Goal: Find specific page/section: Find specific page/section

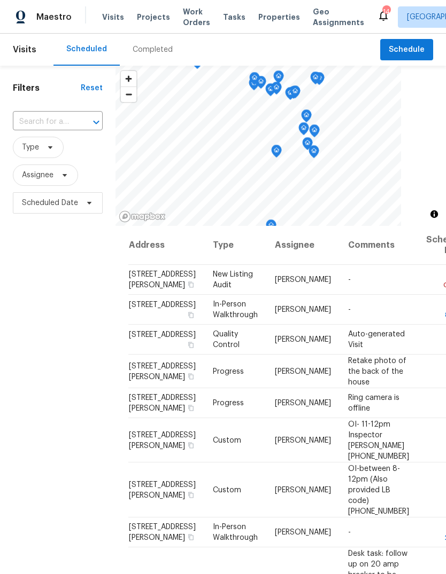
click at [259, 20] on span "Properties" at bounding box center [279, 17] width 42 height 11
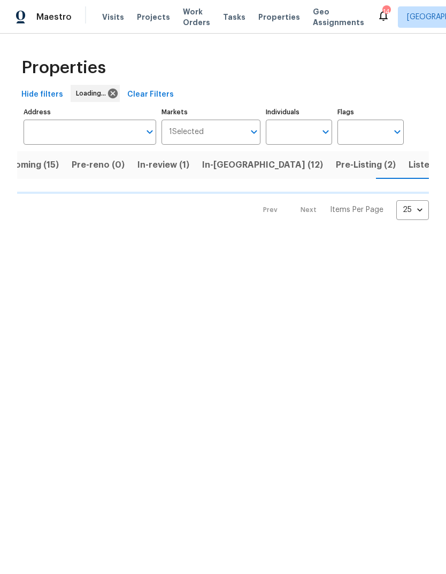
scroll to position [0, 28]
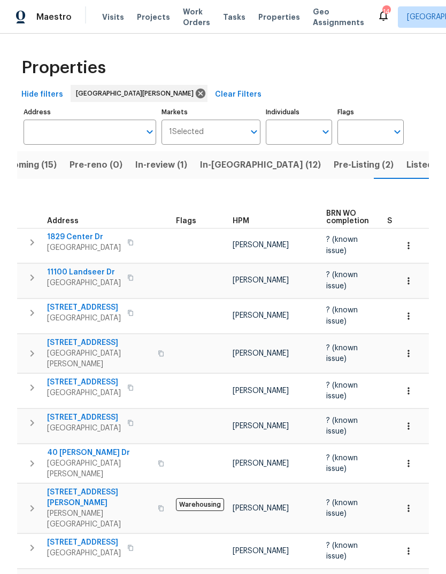
click at [333, 172] on span "Pre-Listing (2)" at bounding box center [363, 165] width 60 height 15
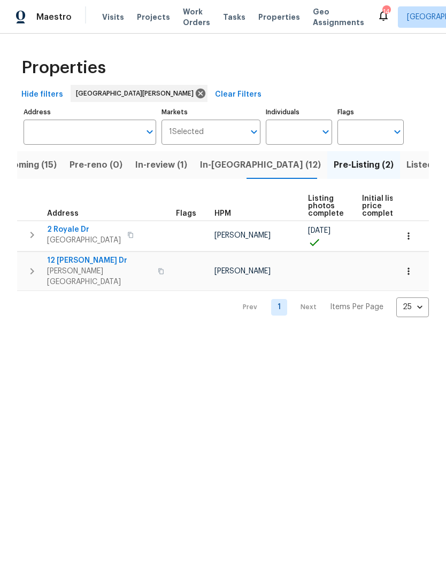
click at [406, 168] on span "Listed (38)" at bounding box center [429, 165] width 46 height 15
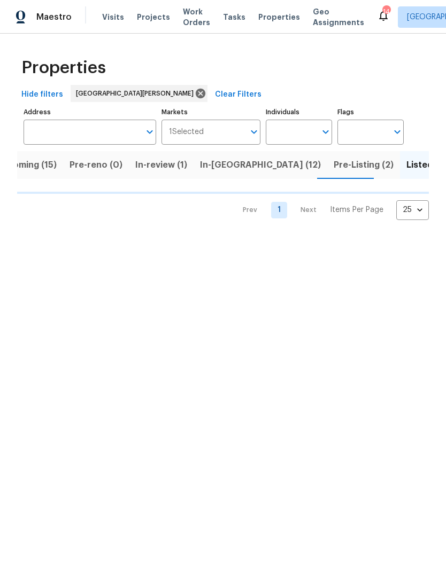
click at [221, 170] on span "In-reno (12)" at bounding box center [260, 165] width 121 height 15
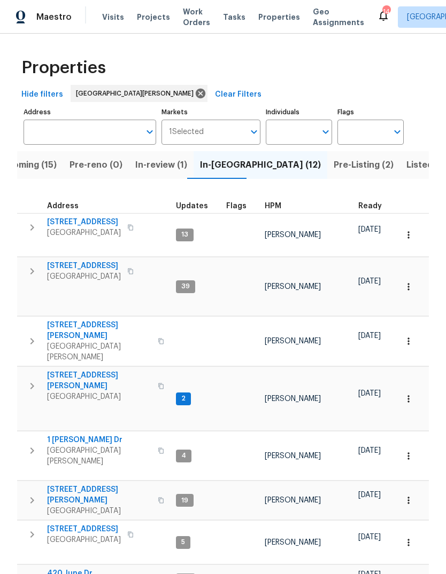
click at [278, 209] on div "HPM" at bounding box center [306, 206] width 85 height 7
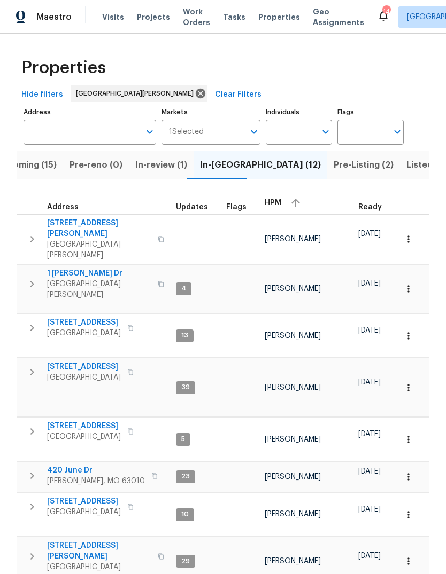
click at [277, 207] on div "HPM" at bounding box center [306, 203] width 85 height 16
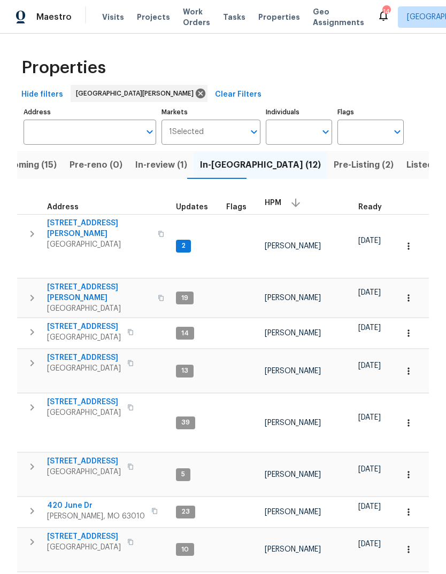
click at [105, 228] on span "[STREET_ADDRESS][PERSON_NAME]" at bounding box center [99, 228] width 104 height 21
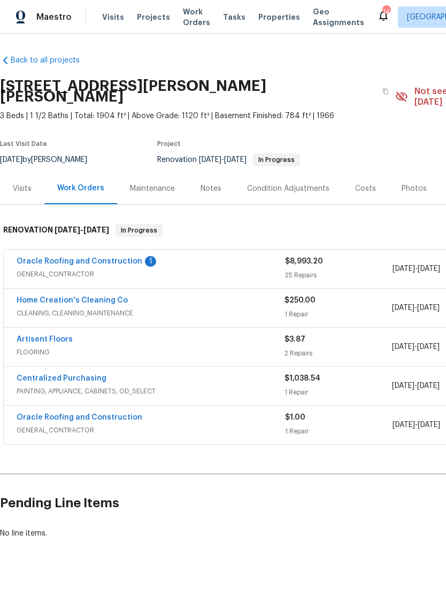
click at [132, 258] on link "Oracle Roofing and Construction" at bounding box center [80, 261] width 126 height 7
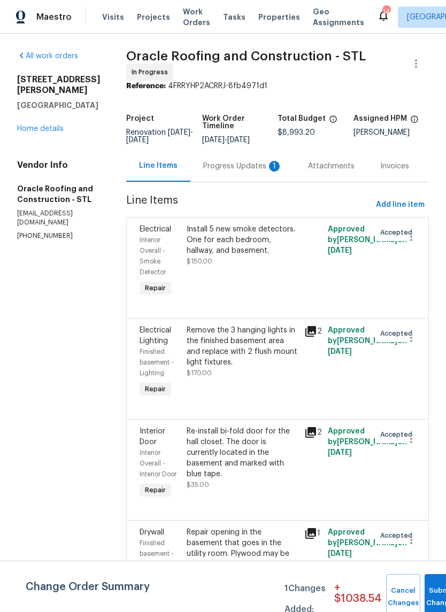
click at [261, 174] on div "Progress Updates 1" at bounding box center [242, 166] width 105 height 32
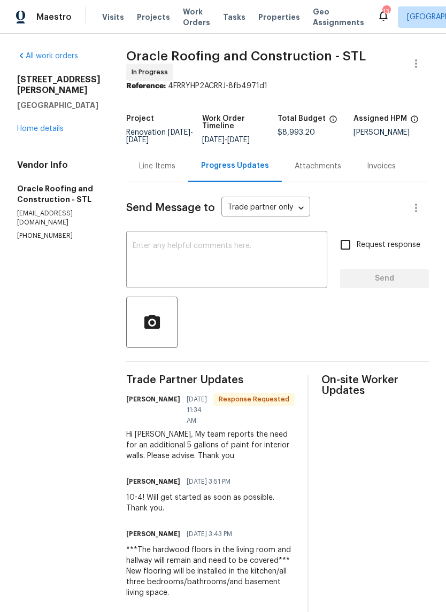
click at [56, 125] on link "Home details" at bounding box center [40, 128] width 46 height 7
